Goal: Transaction & Acquisition: Download file/media

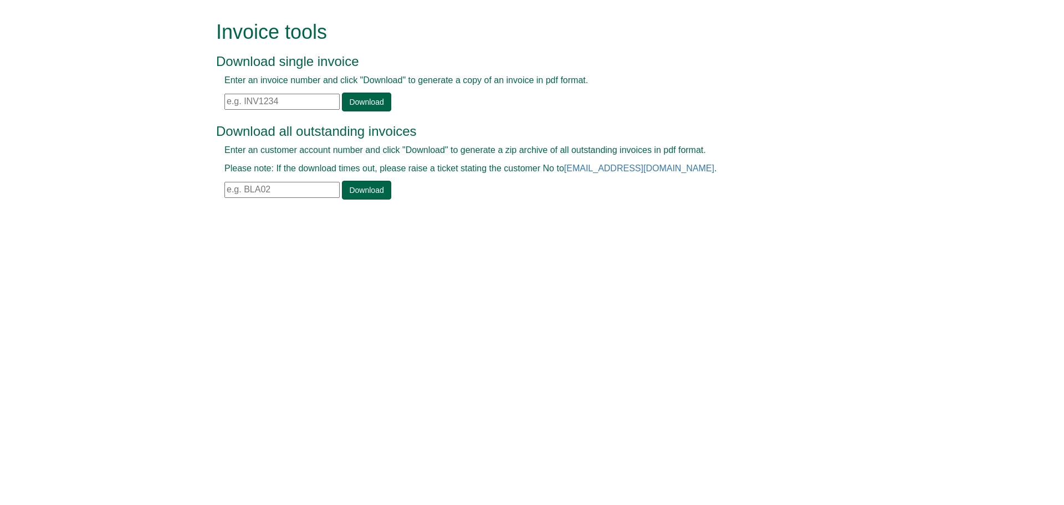
drag, startPoint x: 0, startPoint y: 0, endPoint x: 243, endPoint y: 96, distance: 261.4
click at [243, 96] on input "text" at bounding box center [281, 102] width 115 height 16
paste input "- INVI390204"
drag, startPoint x: 245, startPoint y: 99, endPoint x: 193, endPoint y: 100, distance: 52.1
click at [193, 100] on form "Invoice tools Download single invoice Enter an invoice number and click "Downlo…" at bounding box center [532, 111] width 1064 height 223
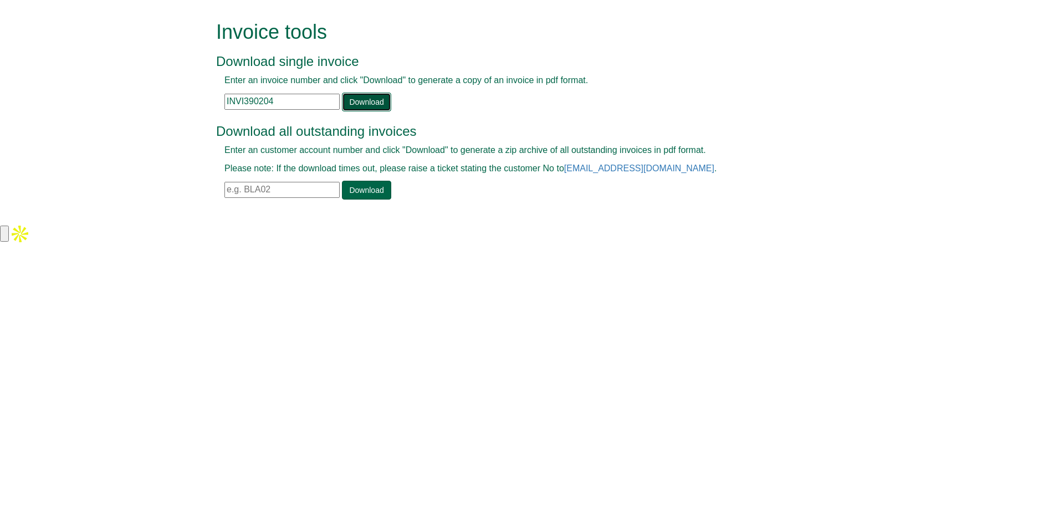
click at [374, 103] on link "Download" at bounding box center [366, 102] width 49 height 19
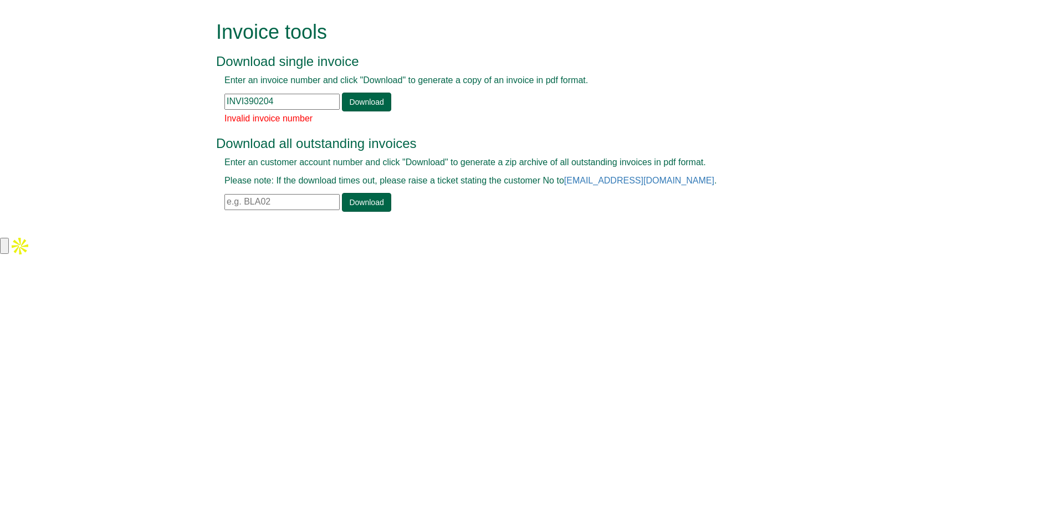
click at [292, 100] on input "INVI390204" at bounding box center [281, 102] width 115 height 16
click at [352, 109] on link "Download" at bounding box center [366, 102] width 49 height 19
drag, startPoint x: 305, startPoint y: 101, endPoint x: 154, endPoint y: 105, distance: 151.3
click at [154, 105] on form "Invoice tools Download single invoice Enter an invoice number and click "Downlo…" at bounding box center [532, 117] width 1064 height 235
paste input "- INVI390204"
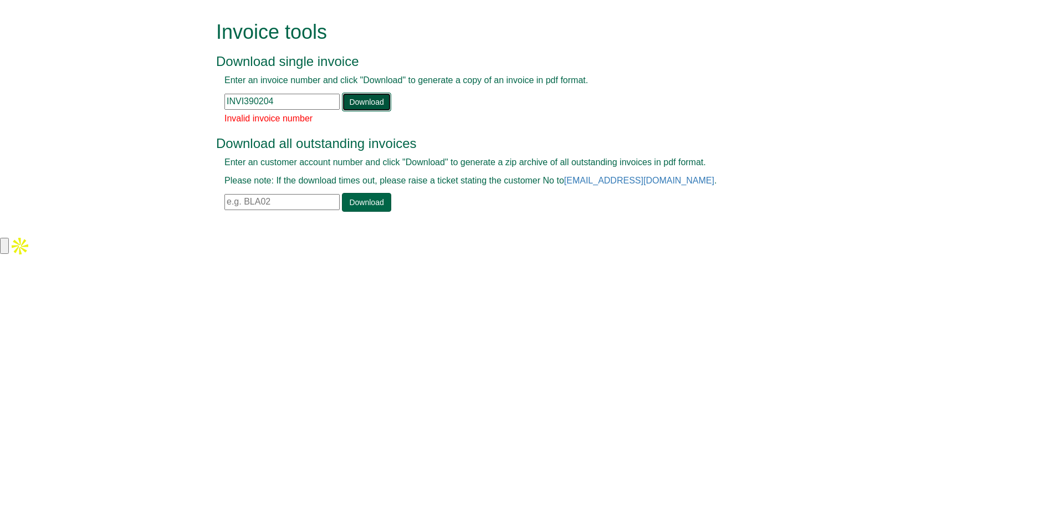
click at [376, 101] on link "Download" at bounding box center [366, 102] width 49 height 19
drag, startPoint x: 234, startPoint y: 101, endPoint x: 143, endPoint y: 102, distance: 91.4
click at [143, 102] on form "Invoice tools Download single invoice Enter an invoice number and click "Downlo…" at bounding box center [532, 117] width 1064 height 235
paste input "1"
type input "INV1390204"
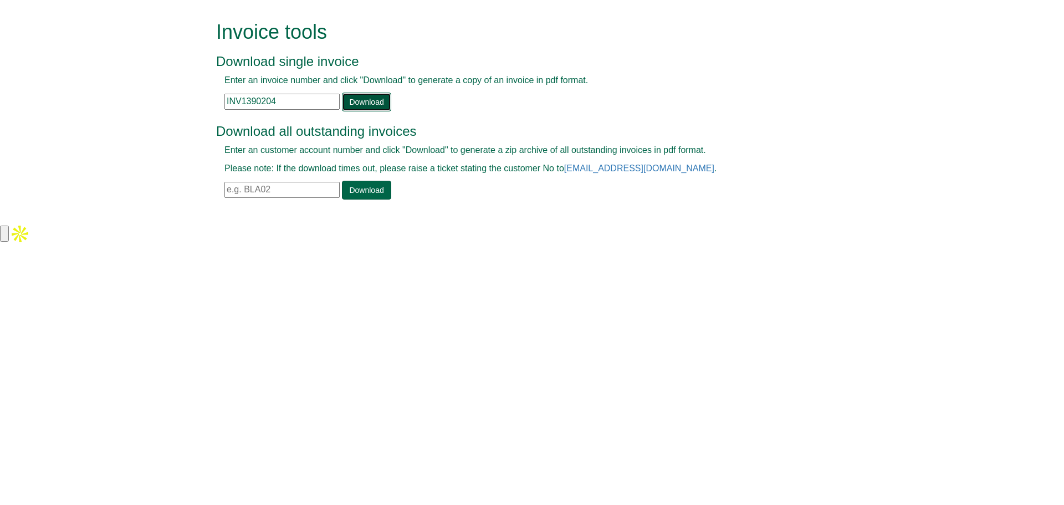
click at [352, 102] on link "Download" at bounding box center [366, 102] width 49 height 19
